Goal: Transaction & Acquisition: Purchase product/service

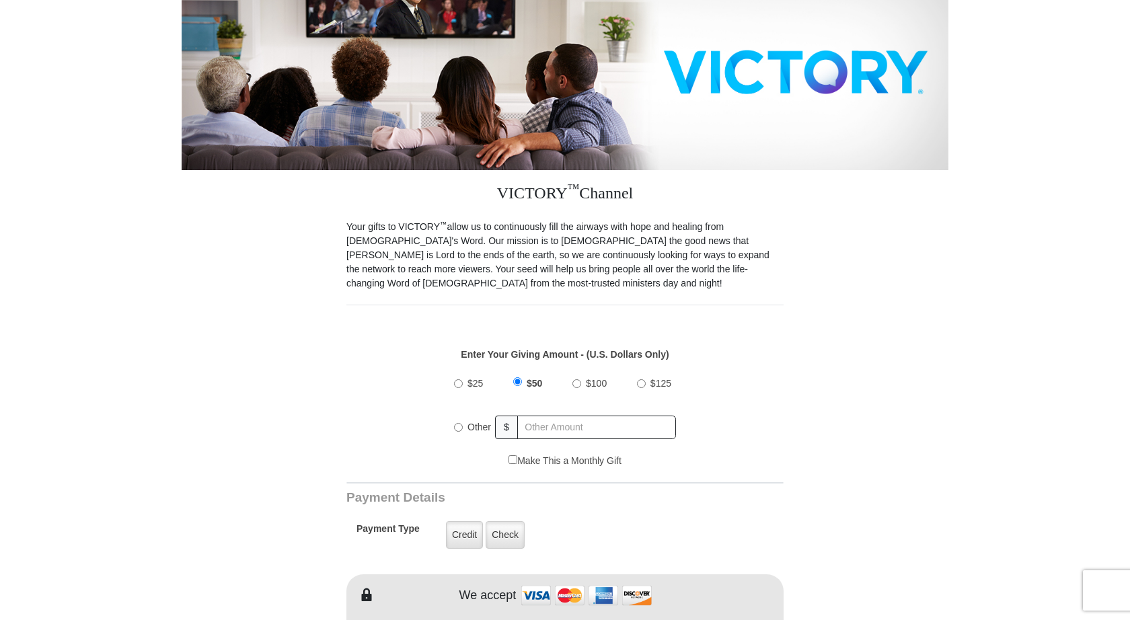
scroll to position [209, 0]
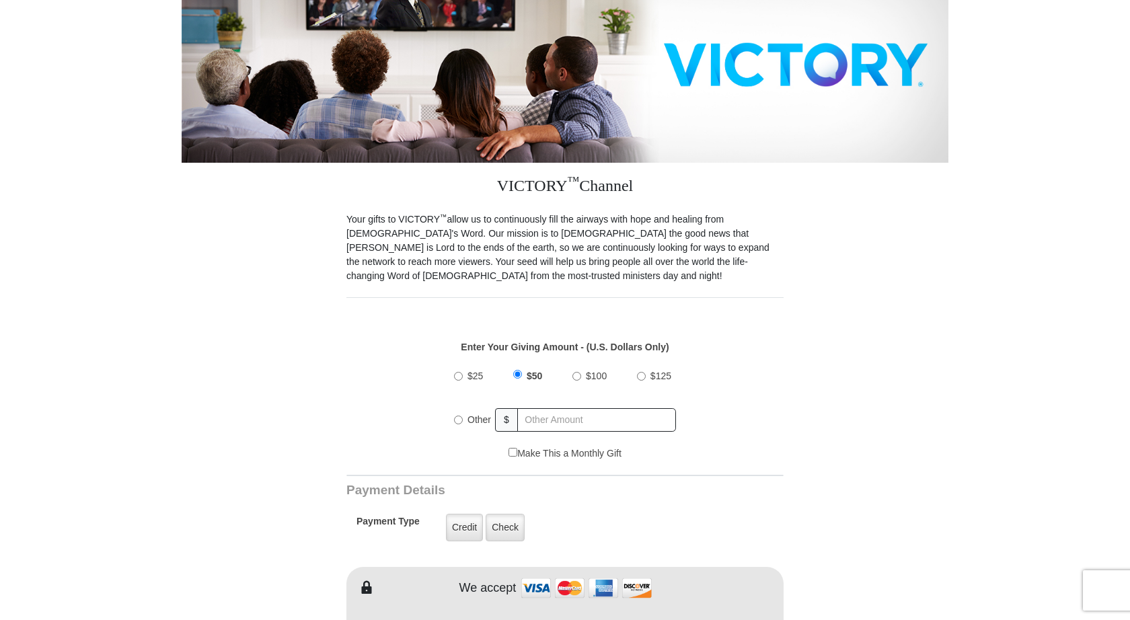
click at [458, 420] on input "Other" at bounding box center [458, 420] width 9 height 9
radio input "true"
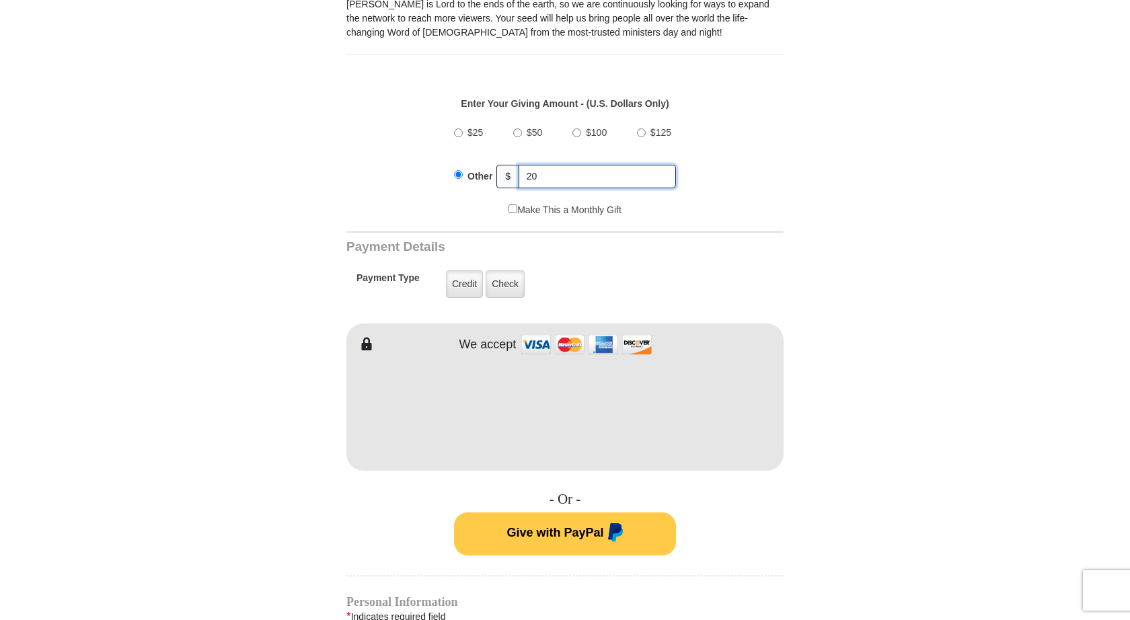
scroll to position [452, 0]
type input "20"
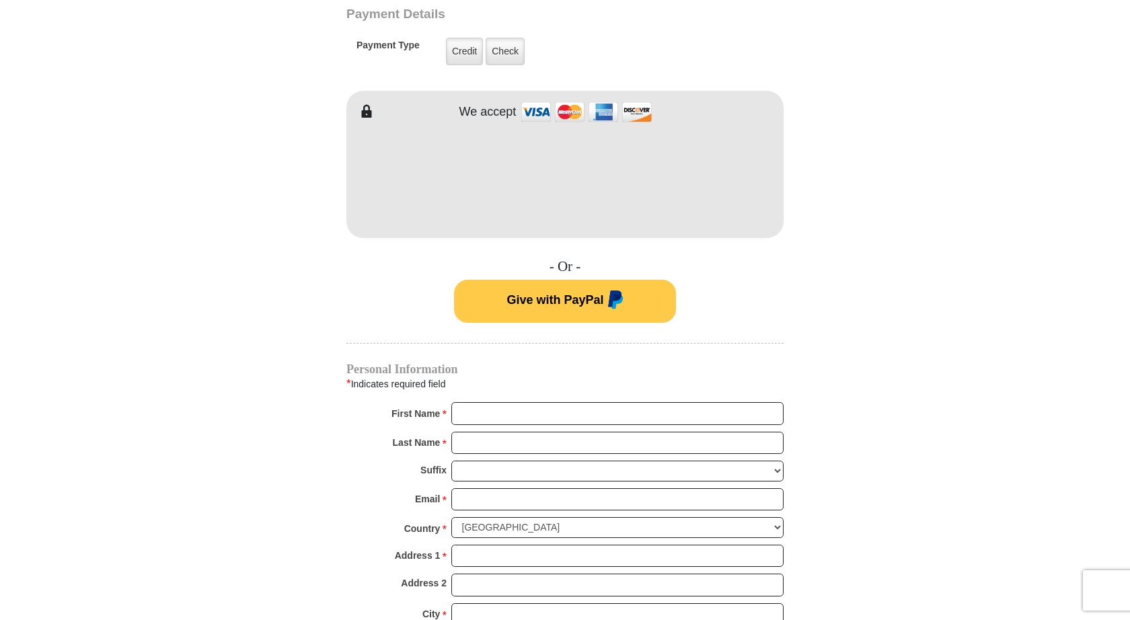
scroll to position [688, 0]
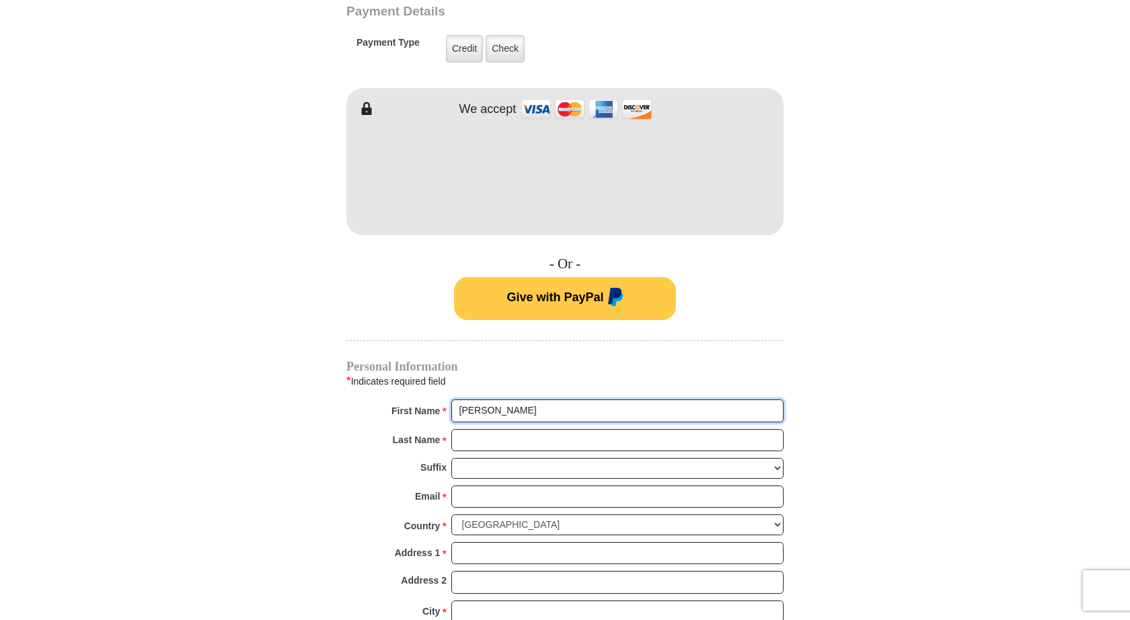
type input "[PERSON_NAME]"
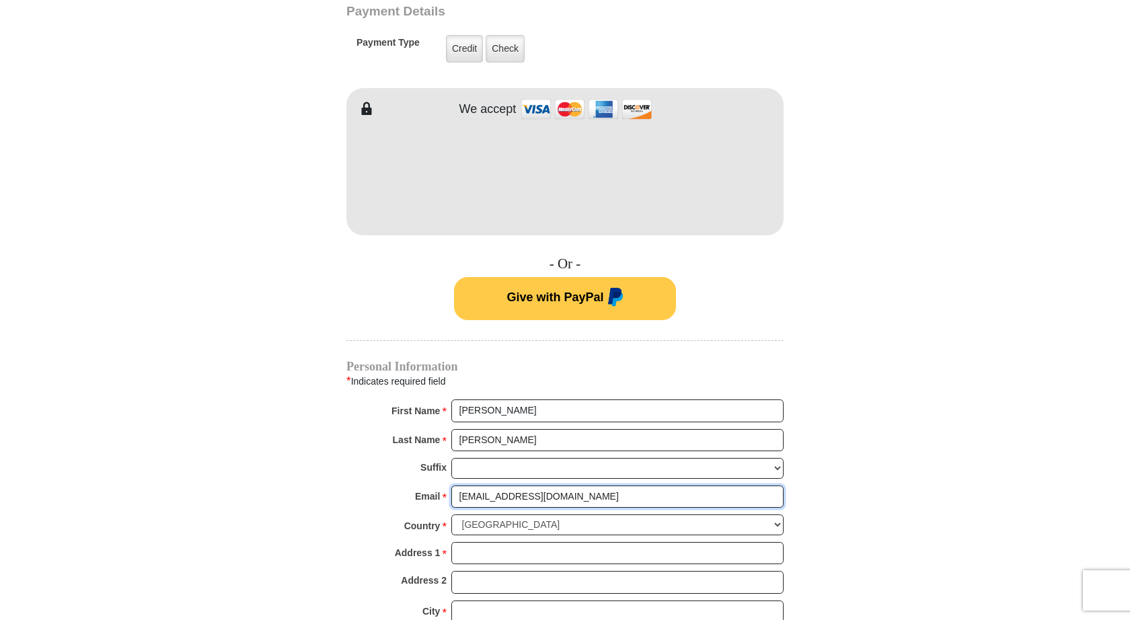
type input "[EMAIL_ADDRESS][DOMAIN_NAME]"
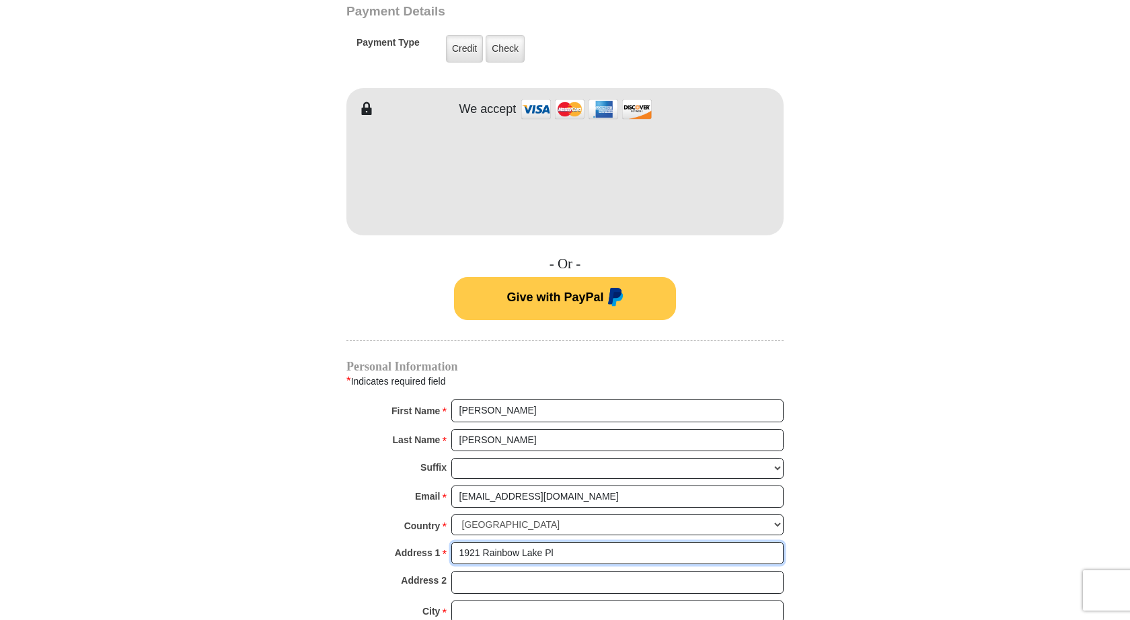
type input "1921 Rainbow Lake Pl"
type input "Apt 22"
type input "Lakeside"
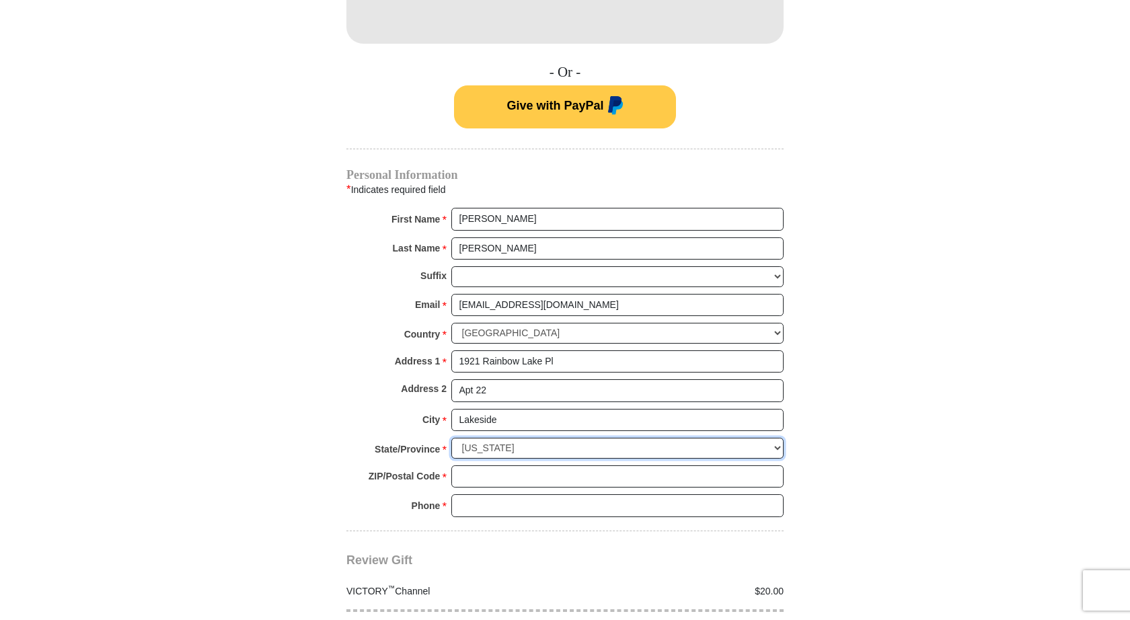
scroll to position [892, 0]
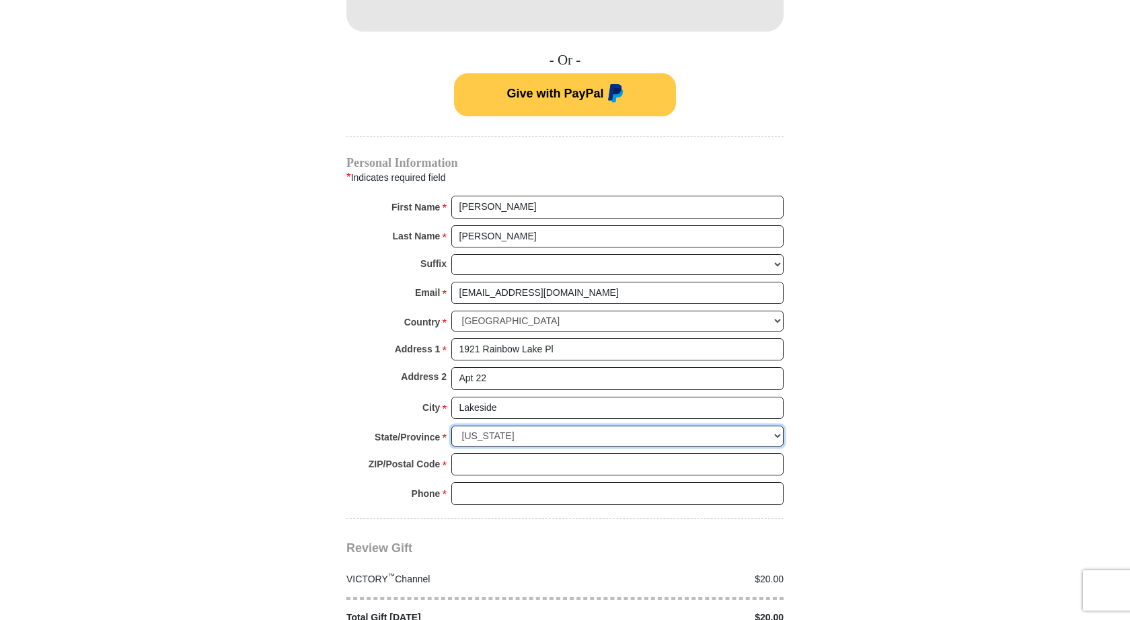
select select "AZ"
type input "85929"
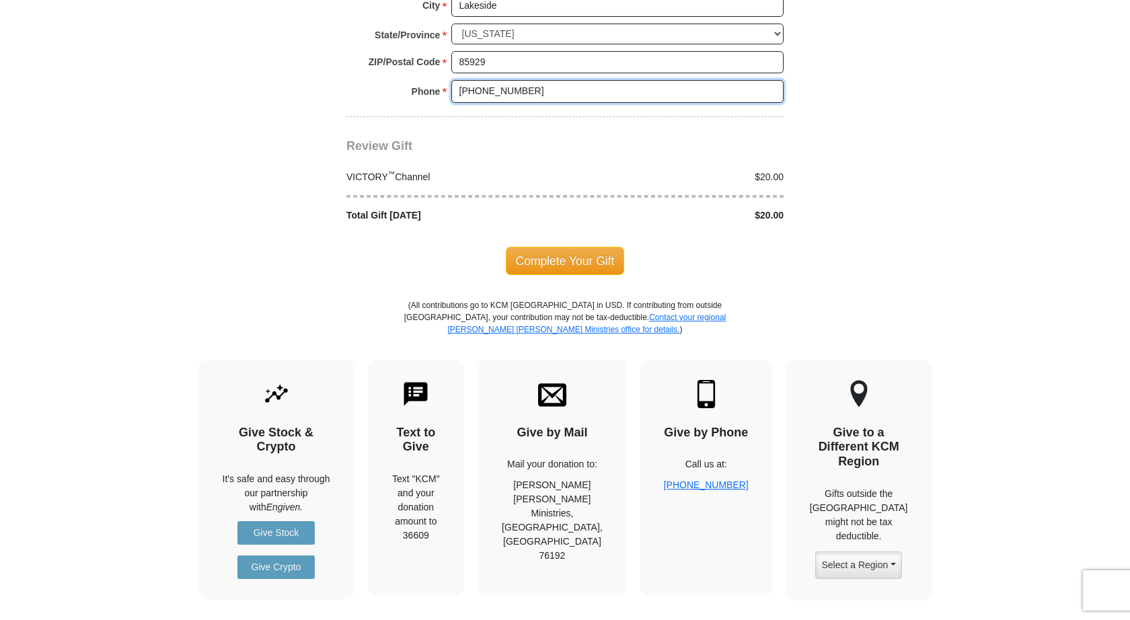
scroll to position [1296, 0]
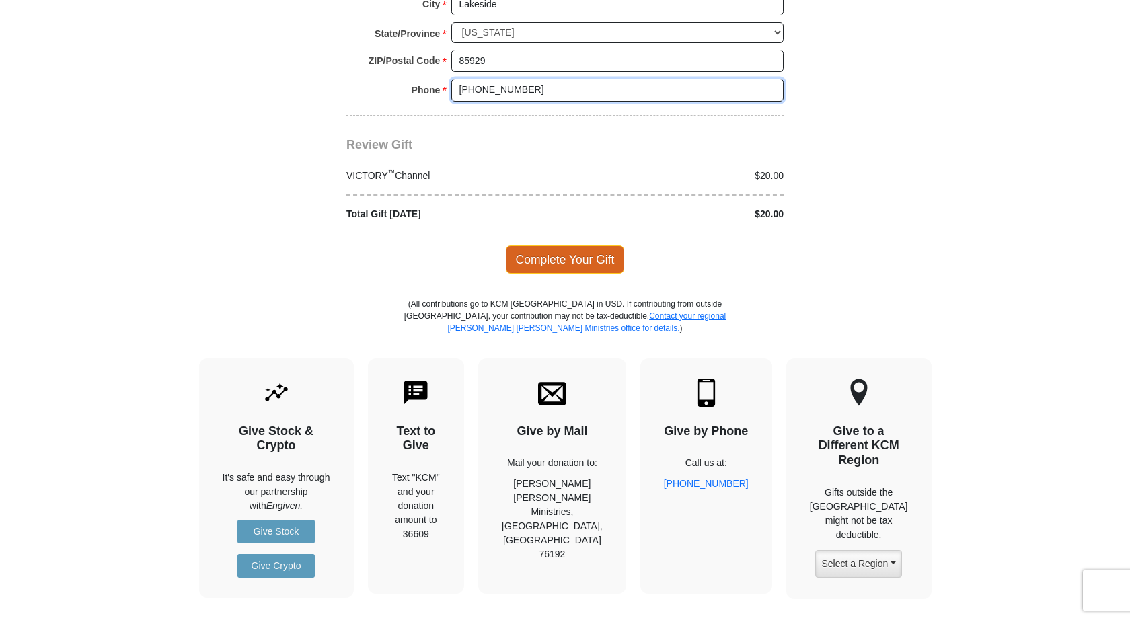
type input "[PHONE_NUMBER]"
click at [554, 246] on span "Complete Your Gift" at bounding box center [565, 260] width 119 height 28
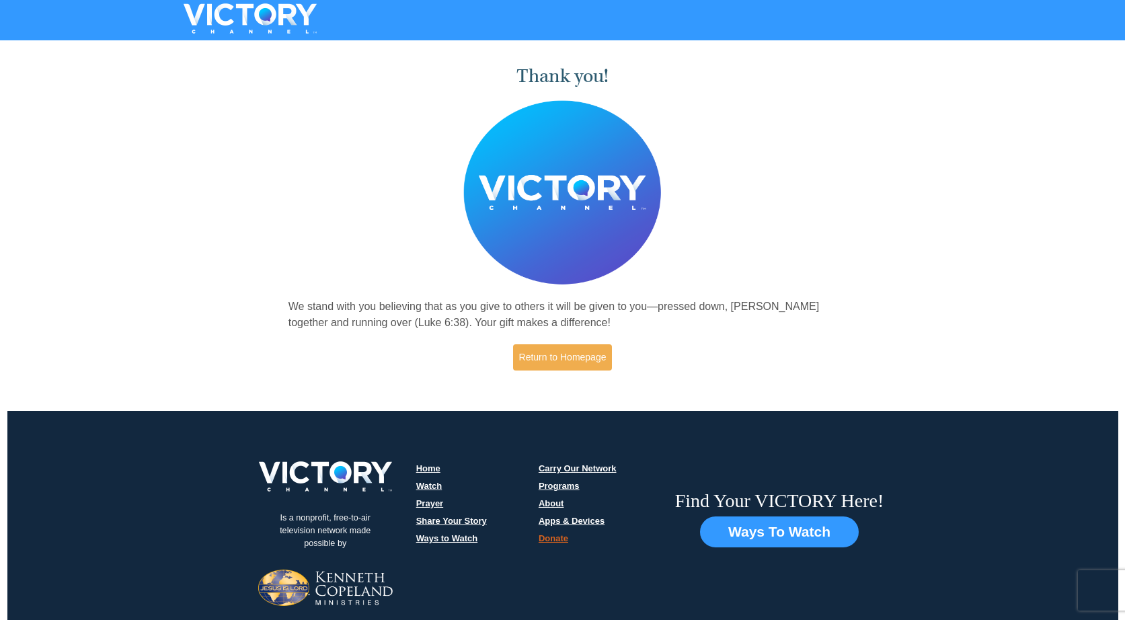
scroll to position [1, 0]
